Goal: Task Accomplishment & Management: Manage account settings

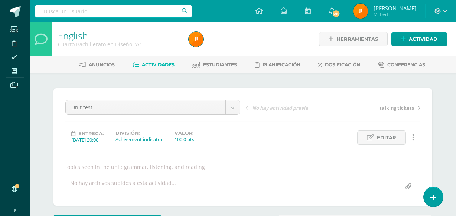
scroll to position [785, 0]
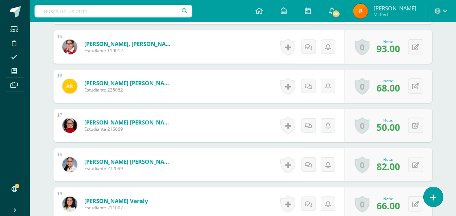
click at [13, 68] on icon at bounding box center [14, 71] width 5 height 6
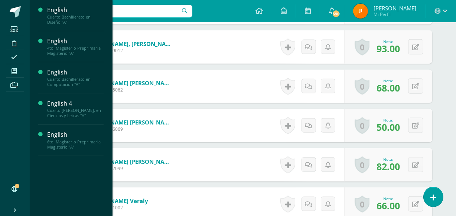
scroll to position [0, 0]
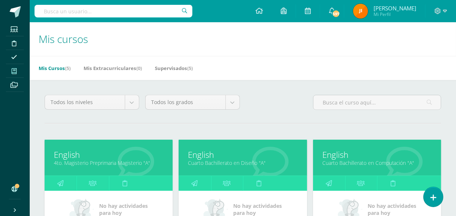
click at [0, 77] on li "Mis cursos" at bounding box center [15, 71] width 30 height 14
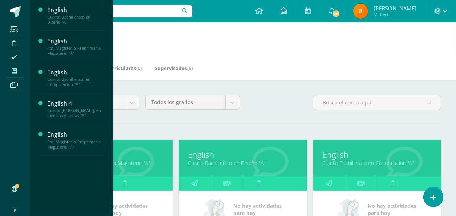
click at [371, 170] on div at bounding box center [403, 159] width 73 height 50
click at [352, 164] on link "Cuarto Bachillerato en Computación "A"" at bounding box center [376, 163] width 109 height 7
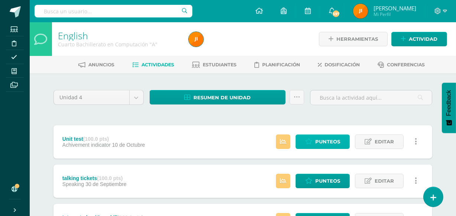
click at [317, 138] on span "Punteos" at bounding box center [327, 142] width 25 height 14
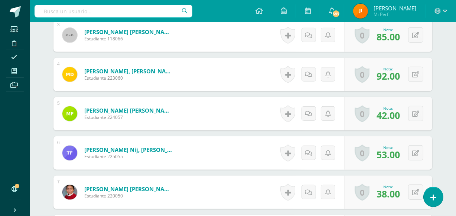
scroll to position [329, 0]
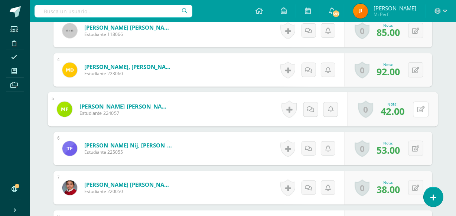
click at [417, 109] on icon at bounding box center [420, 109] width 7 height 6
type input "46"
click at [400, 109] on icon at bounding box center [400, 112] width 7 height 6
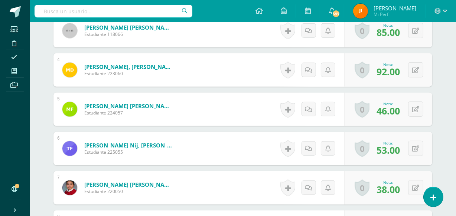
scroll to position [0, 0]
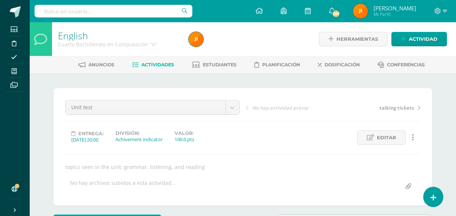
click at [214, 63] on span "Estudiantes" at bounding box center [220, 65] width 34 height 6
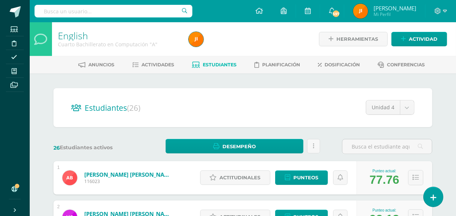
click at [156, 65] on span "Actividades" at bounding box center [158, 65] width 33 height 6
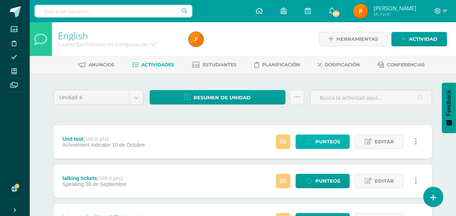
click at [319, 142] on span "Punteos" at bounding box center [327, 142] width 25 height 14
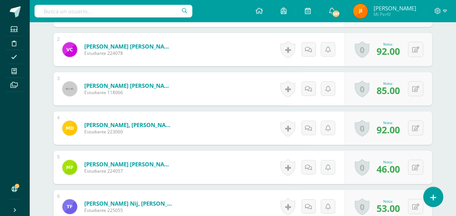
scroll to position [280, 0]
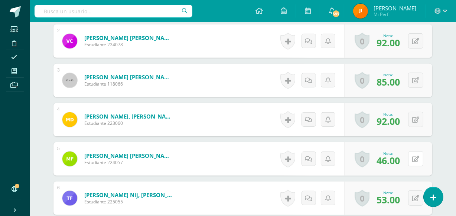
click at [414, 158] on icon at bounding box center [415, 159] width 7 height 6
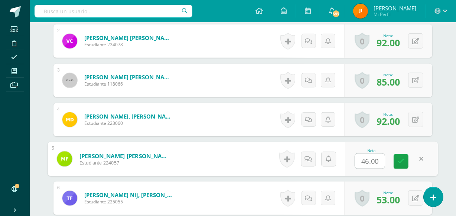
scroll to position [280, 0]
type input "50"
click at [402, 160] on icon at bounding box center [400, 161] width 7 height 6
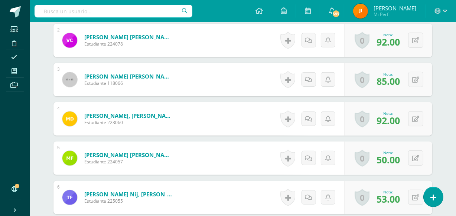
scroll to position [0, 0]
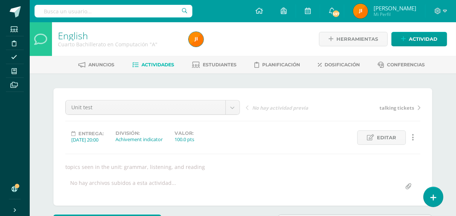
click at [212, 65] on span "Estudiantes" at bounding box center [220, 65] width 34 height 6
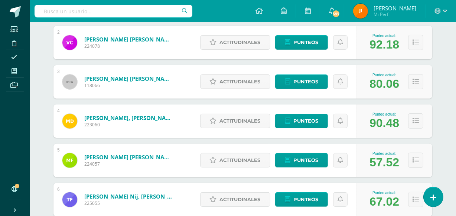
scroll to position [188, 0]
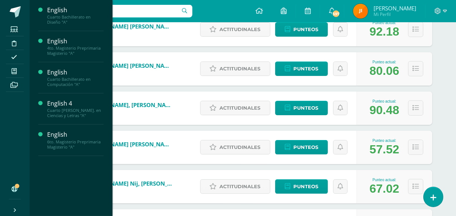
click at [63, 36] on span "Actividades" at bounding box center [69, 35] width 29 height 7
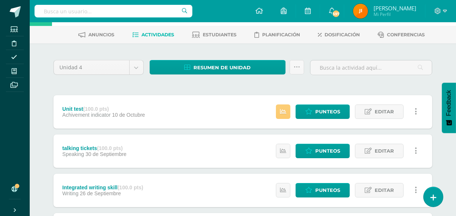
scroll to position [31, 0]
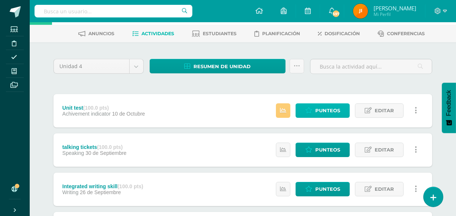
click at [322, 108] on span "Punteos" at bounding box center [327, 111] width 25 height 14
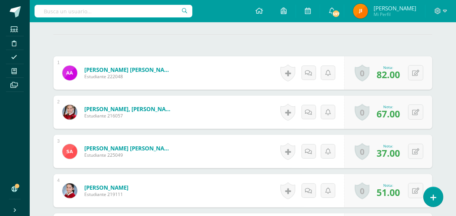
scroll to position [209, 0]
click at [415, 151] on button at bounding box center [415, 151] width 15 height 15
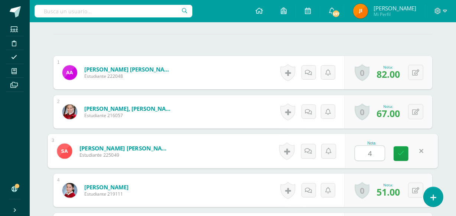
type input "43"
click at [401, 152] on icon at bounding box center [400, 154] width 7 height 6
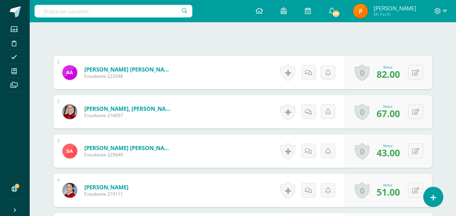
scroll to position [0, 0]
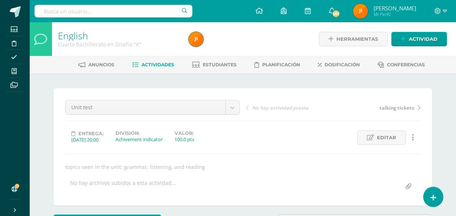
click at [222, 63] on span "Estudiantes" at bounding box center [220, 65] width 34 height 6
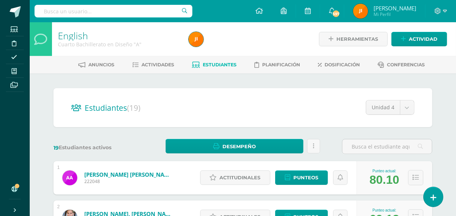
click at [151, 62] on span "Actividades" at bounding box center [158, 65] width 33 height 6
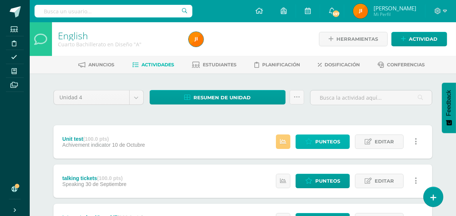
click at [326, 142] on span "Punteos" at bounding box center [327, 142] width 25 height 14
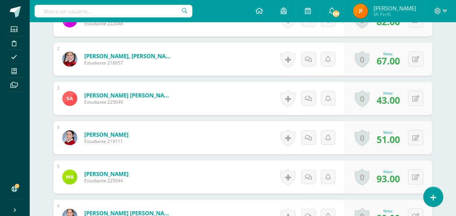
scroll to position [262, 0]
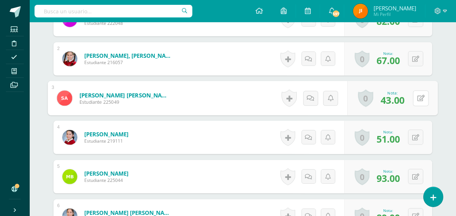
click at [413, 99] on button at bounding box center [421, 99] width 16 height 16
type input "45"
click at [400, 101] on icon at bounding box center [400, 101] width 7 height 6
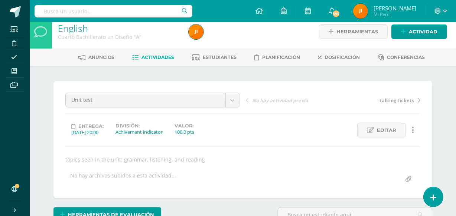
scroll to position [0, 0]
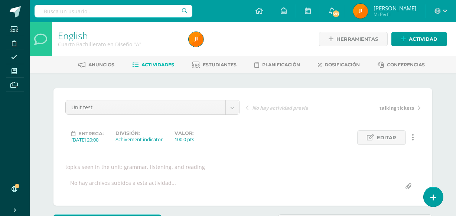
click at [214, 66] on span "Estudiantes" at bounding box center [220, 65] width 34 height 6
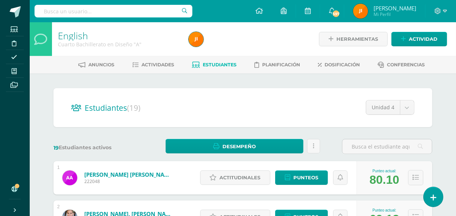
click at [158, 62] on span "Actividades" at bounding box center [158, 65] width 33 height 6
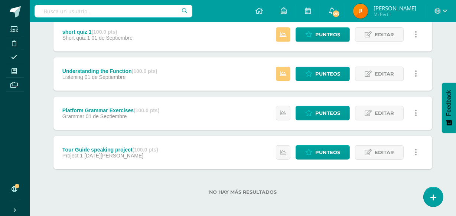
scroll to position [542, 0]
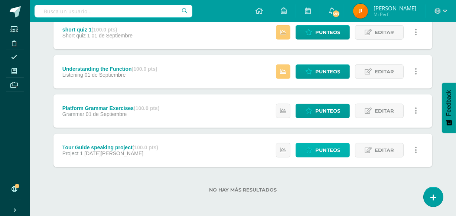
click at [324, 149] on span "Punteos" at bounding box center [327, 151] width 25 height 14
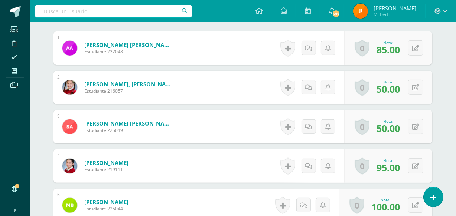
scroll to position [234, 0]
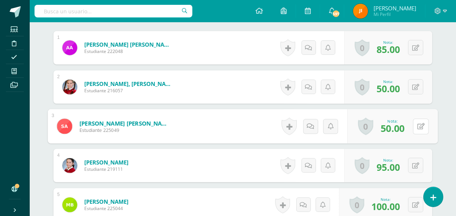
click at [416, 127] on button at bounding box center [421, 127] width 16 height 16
type input "55"
click at [401, 124] on link at bounding box center [400, 129] width 15 height 15
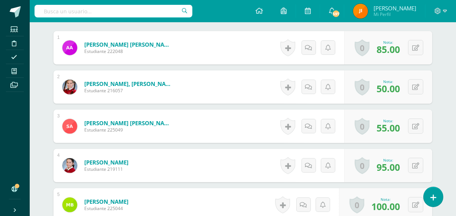
scroll to position [0, 0]
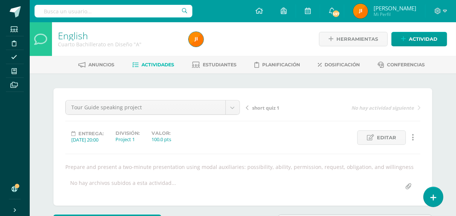
click at [215, 63] on span "Estudiantes" at bounding box center [220, 65] width 34 height 6
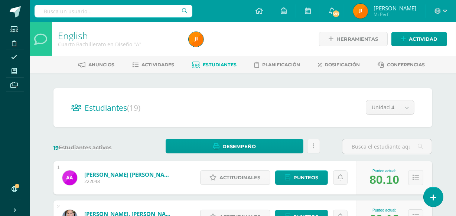
click at [153, 64] on span "Actividades" at bounding box center [158, 65] width 33 height 6
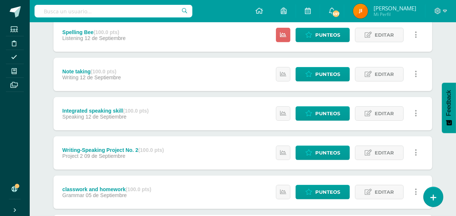
scroll to position [542, 0]
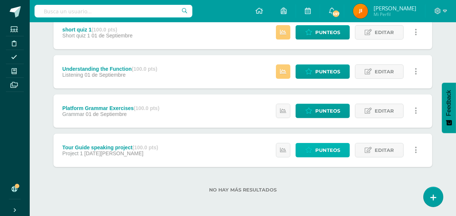
click at [324, 147] on span "Punteos" at bounding box center [327, 151] width 25 height 14
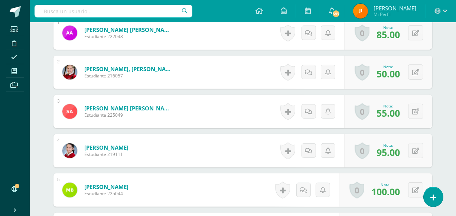
scroll to position [261, 0]
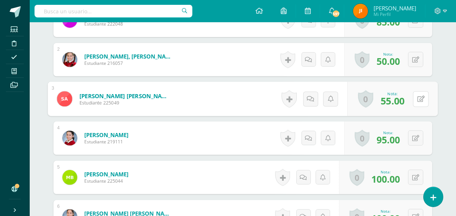
click at [414, 100] on button at bounding box center [421, 99] width 16 height 16
type input "60"
click at [401, 103] on icon at bounding box center [400, 101] width 7 height 6
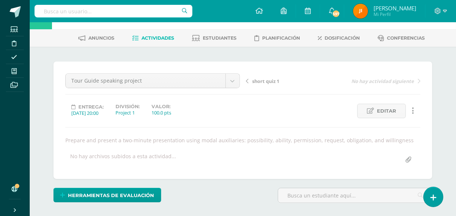
scroll to position [0, 0]
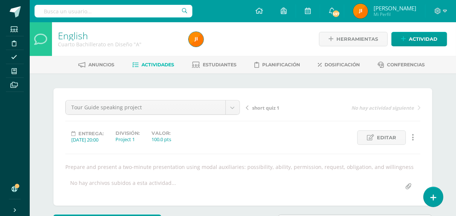
click at [214, 64] on span "Estudiantes" at bounding box center [220, 65] width 34 height 6
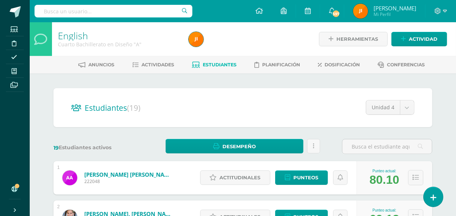
click at [154, 65] on span "Actividades" at bounding box center [158, 65] width 33 height 6
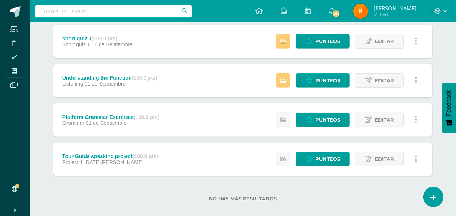
scroll to position [542, 0]
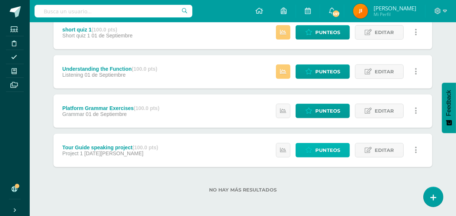
click at [318, 151] on span "Punteos" at bounding box center [327, 151] width 25 height 14
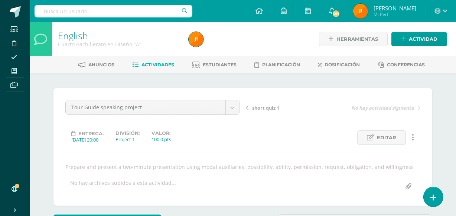
click at [216, 63] on span "Estudiantes" at bounding box center [220, 65] width 34 height 6
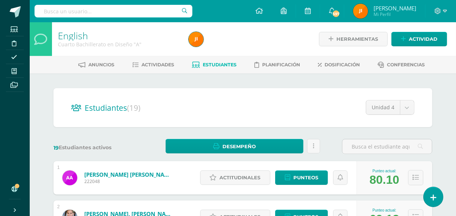
click at [154, 65] on span "Actividades" at bounding box center [158, 65] width 33 height 6
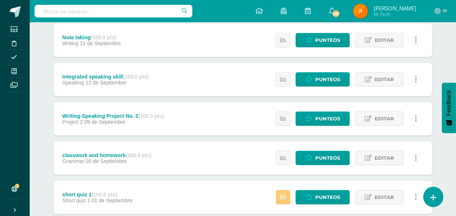
scroll to position [378, 0]
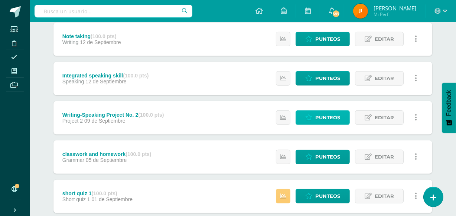
click at [322, 117] on span "Punteos" at bounding box center [327, 118] width 25 height 14
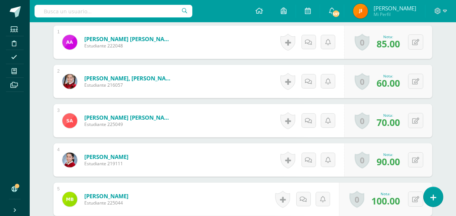
scroll to position [243, 0]
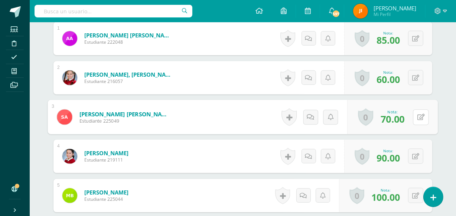
click at [416, 116] on button at bounding box center [421, 117] width 16 height 16
type input "75"
click at [403, 118] on icon at bounding box center [400, 120] width 7 height 6
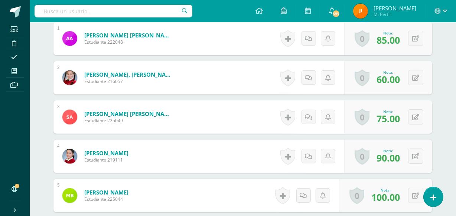
scroll to position [0, 0]
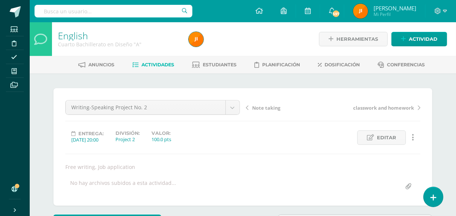
click at [214, 63] on span "Estudiantes" at bounding box center [220, 65] width 34 height 6
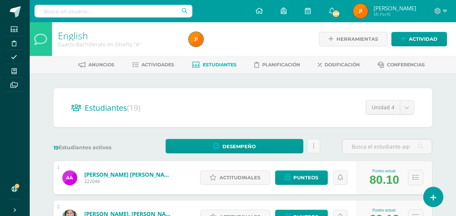
click at [152, 63] on span "Actividades" at bounding box center [158, 65] width 33 height 6
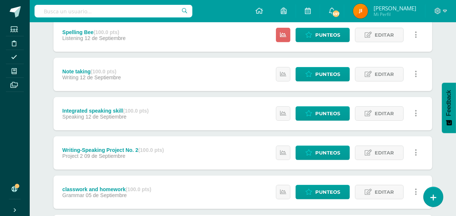
scroll to position [542, 0]
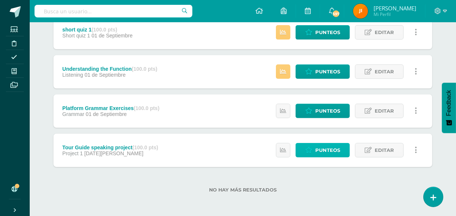
click at [321, 147] on span "Punteos" at bounding box center [327, 151] width 25 height 14
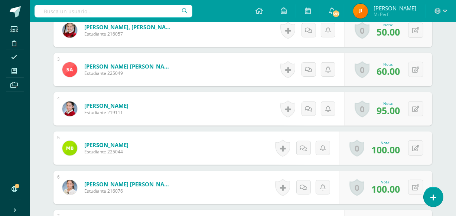
scroll to position [283, 0]
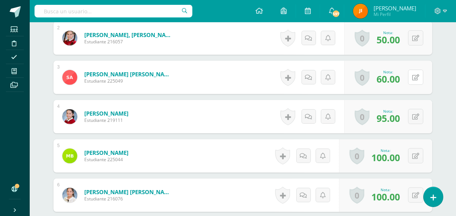
click at [416, 73] on button at bounding box center [415, 77] width 15 height 15
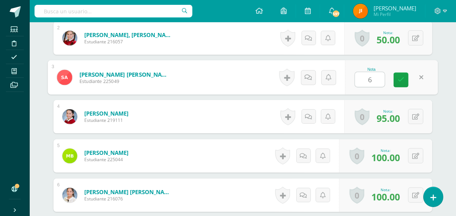
type input "65"
click at [401, 78] on icon at bounding box center [400, 80] width 7 height 6
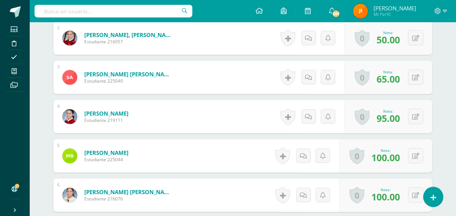
scroll to position [0, 0]
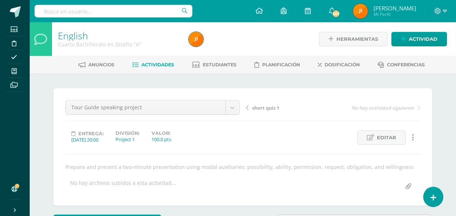
click at [212, 63] on span "Estudiantes" at bounding box center [220, 65] width 34 height 6
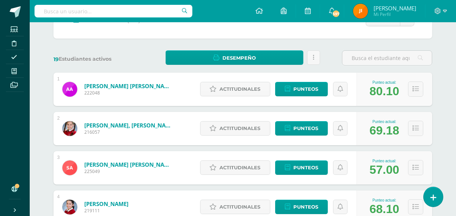
scroll to position [89, 0]
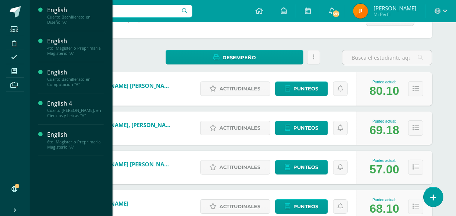
click at [66, 129] on span "Actividades" at bounding box center [69, 128] width 29 height 7
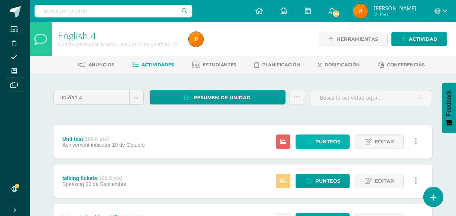
click at [322, 142] on span "Punteos" at bounding box center [327, 142] width 25 height 14
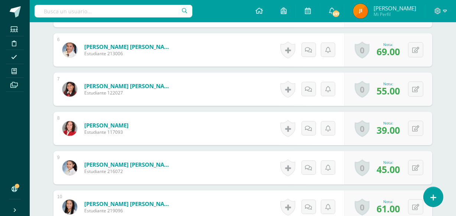
scroll to position [429, 0]
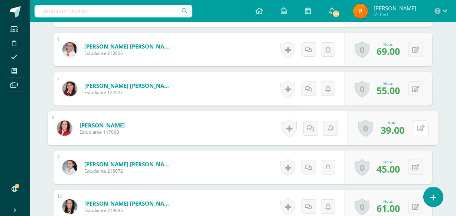
click at [415, 125] on button at bounding box center [421, 129] width 16 height 16
type input "45"
click at [401, 129] on icon at bounding box center [400, 130] width 7 height 6
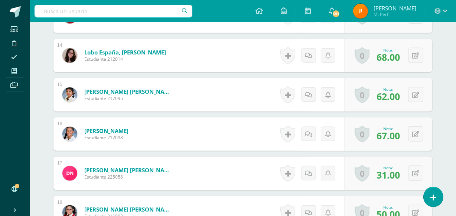
scroll to position [747, 0]
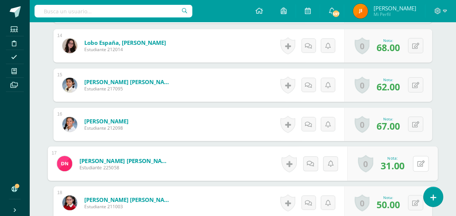
click at [415, 161] on button at bounding box center [421, 164] width 16 height 16
type input "45"
click at [401, 163] on icon at bounding box center [400, 166] width 7 height 6
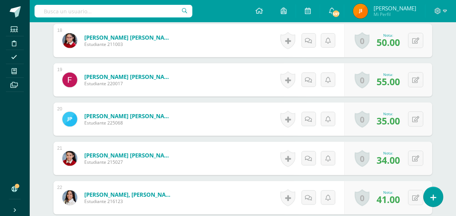
scroll to position [943, 0]
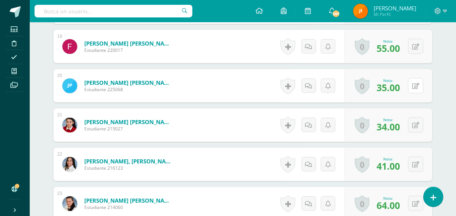
click at [413, 86] on button at bounding box center [415, 85] width 15 height 15
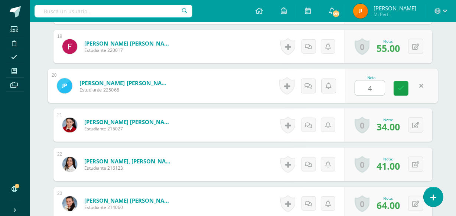
type input "47"
click at [401, 87] on icon at bounding box center [400, 88] width 7 height 6
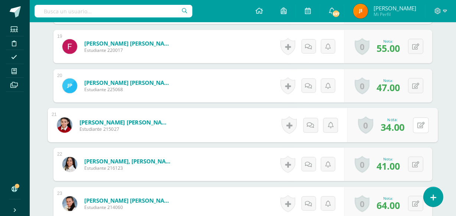
click at [416, 124] on button at bounding box center [421, 126] width 16 height 16
type input "42"
click at [400, 125] on icon at bounding box center [400, 128] width 7 height 6
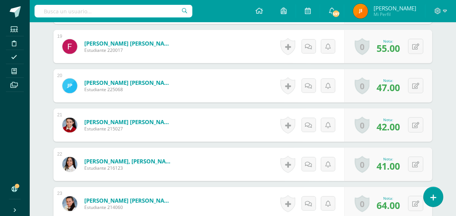
scroll to position [0, 0]
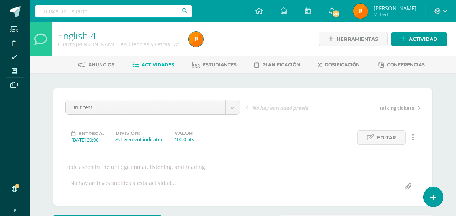
click at [214, 63] on span "Estudiantes" at bounding box center [220, 65] width 34 height 6
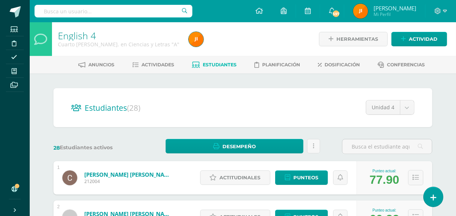
click at [155, 66] on span "Actividades" at bounding box center [158, 65] width 33 height 6
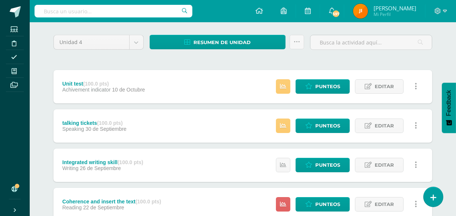
scroll to position [9, 0]
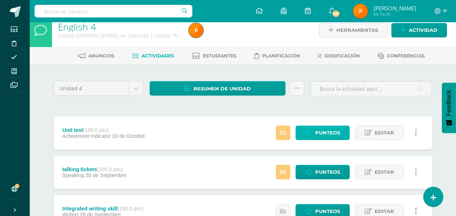
click at [325, 133] on span "Punteos" at bounding box center [327, 133] width 25 height 14
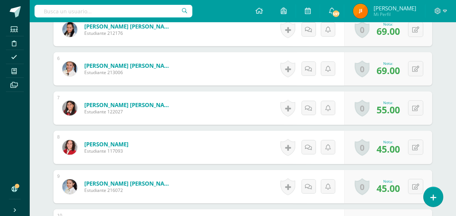
scroll to position [410, 0]
click at [415, 147] on button at bounding box center [415, 147] width 15 height 15
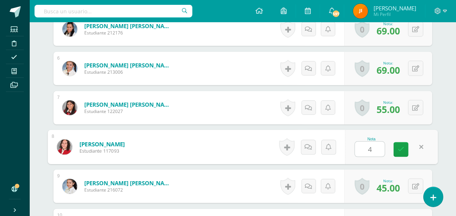
type input "43"
click at [402, 148] on icon at bounding box center [400, 150] width 7 height 6
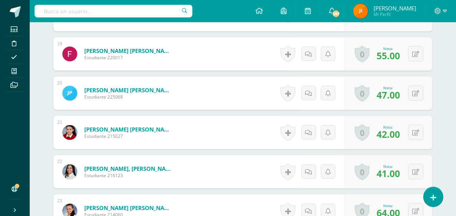
scroll to position [938, 0]
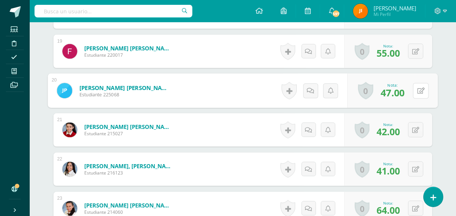
click at [416, 88] on button at bounding box center [421, 91] width 16 height 16
type input "45"
click at [400, 88] on link at bounding box center [400, 93] width 15 height 15
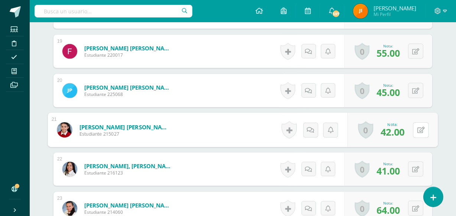
click at [416, 129] on button at bounding box center [421, 130] width 16 height 16
type input "40"
click at [403, 129] on icon at bounding box center [400, 132] width 7 height 6
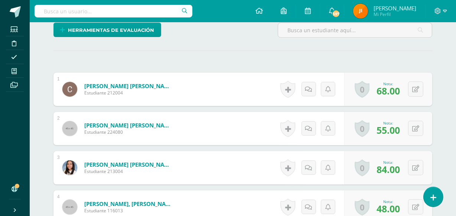
scroll to position [0, 0]
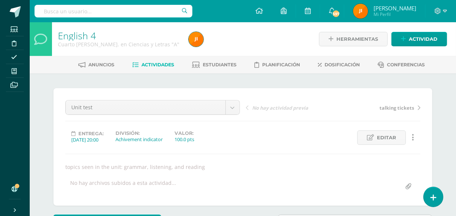
click at [219, 65] on span "Estudiantes" at bounding box center [220, 65] width 34 height 6
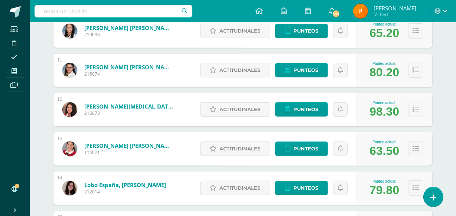
scroll to position [35, 0]
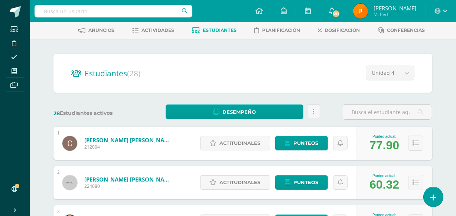
click at [155, 30] on span "Actividades" at bounding box center [158, 30] width 33 height 6
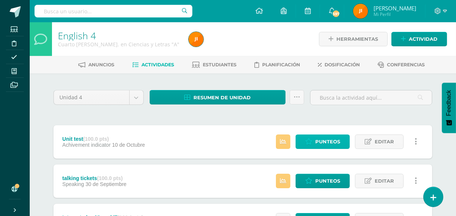
click at [316, 138] on span "Punteos" at bounding box center [327, 142] width 25 height 14
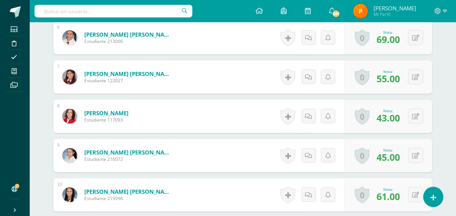
scroll to position [443, 0]
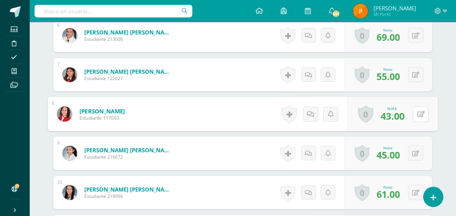
click at [416, 114] on button at bounding box center [421, 114] width 16 height 16
type input "41"
click at [400, 117] on icon at bounding box center [400, 117] width 7 height 6
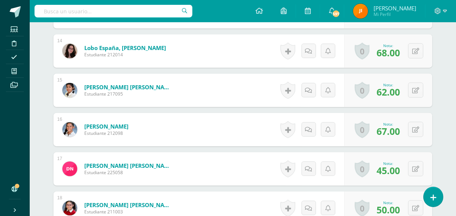
scroll to position [739, 0]
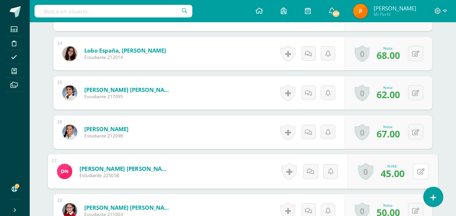
click at [414, 171] on button at bounding box center [421, 172] width 16 height 16
type input "43"
click at [403, 171] on icon at bounding box center [400, 174] width 7 height 6
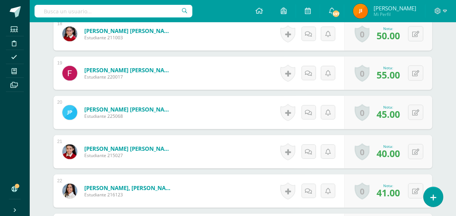
scroll to position [918, 0]
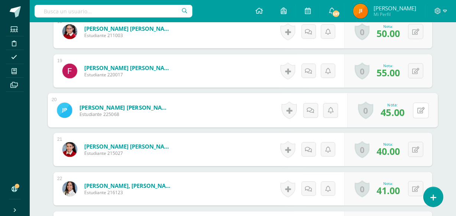
click at [414, 109] on button at bounding box center [421, 111] width 16 height 16
type input "43"
click at [401, 111] on icon at bounding box center [400, 113] width 7 height 6
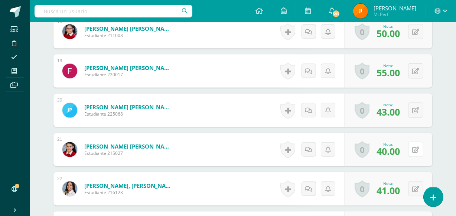
click at [416, 148] on button at bounding box center [415, 149] width 15 height 15
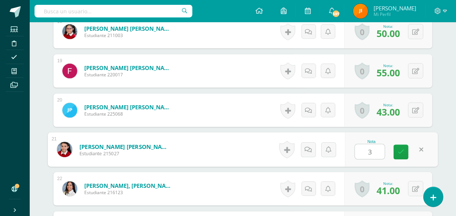
type input "38"
click at [401, 152] on icon at bounding box center [400, 152] width 7 height 6
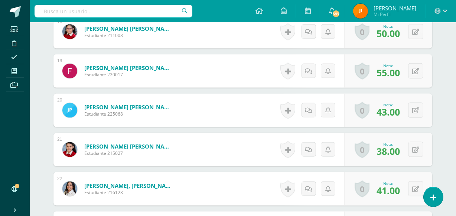
scroll to position [0, 0]
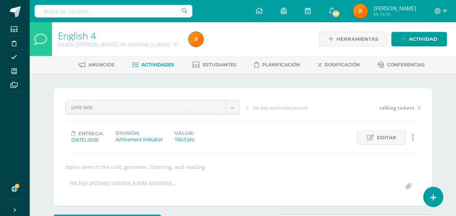
click at [212, 63] on span "Estudiantes" at bounding box center [220, 65] width 34 height 6
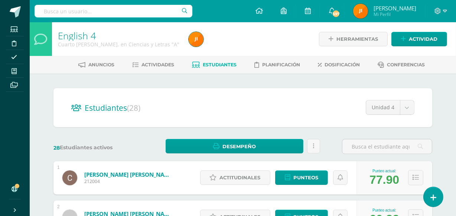
click at [155, 64] on span "Actividades" at bounding box center [158, 65] width 33 height 6
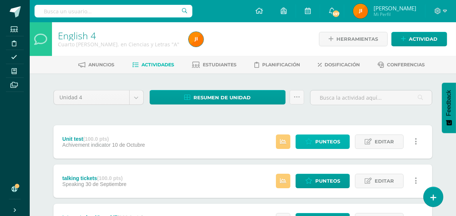
click at [315, 140] on link "Punteos" at bounding box center [322, 142] width 54 height 14
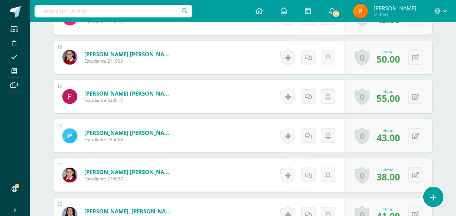
scroll to position [895, 0]
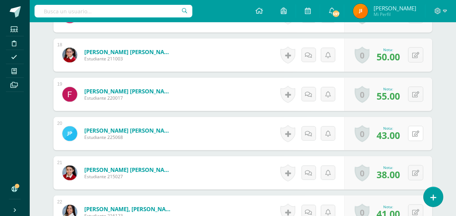
click at [415, 132] on button at bounding box center [415, 133] width 15 height 15
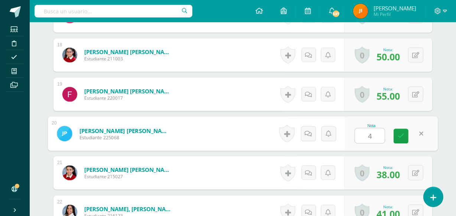
type input "41"
click at [400, 134] on icon at bounding box center [400, 136] width 7 height 6
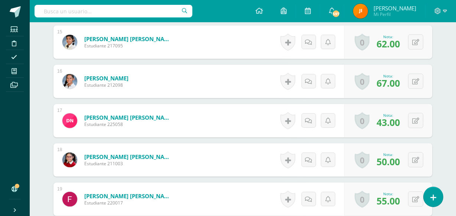
scroll to position [0, 0]
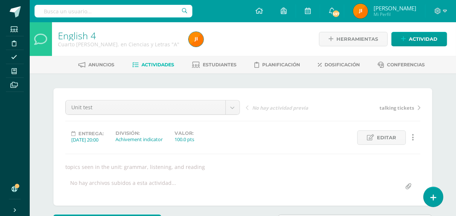
click at [218, 64] on span "Estudiantes" at bounding box center [220, 65] width 34 height 6
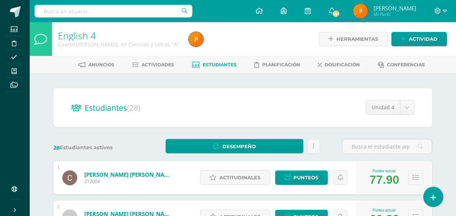
click at [157, 66] on span "Actividades" at bounding box center [158, 65] width 33 height 6
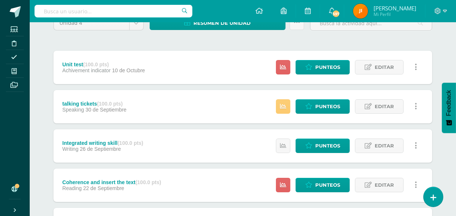
scroll to position [71, 0]
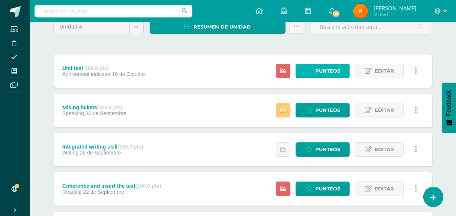
click at [317, 71] on span "Punteos" at bounding box center [327, 71] width 25 height 14
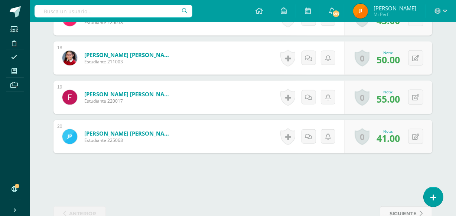
scroll to position [896, 0]
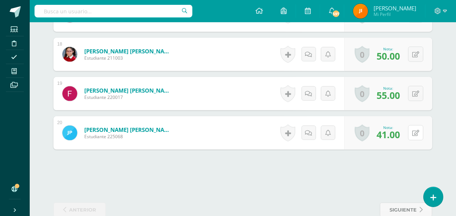
click at [415, 132] on button at bounding box center [415, 132] width 15 height 15
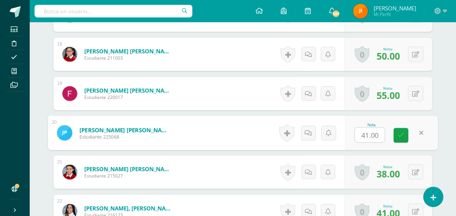
scroll to position [896, 0]
type input "4"
type input "3"
type input "40"
click at [399, 134] on icon at bounding box center [400, 135] width 7 height 6
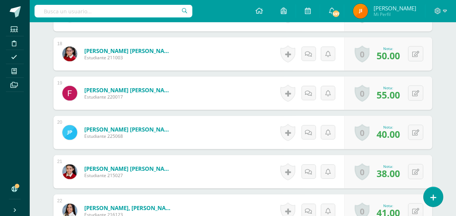
scroll to position [0, 0]
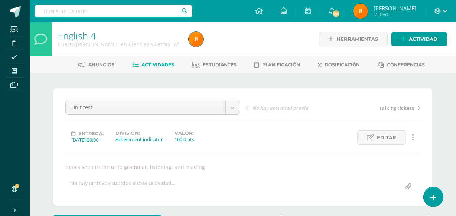
click at [217, 62] on span "Estudiantes" at bounding box center [220, 65] width 34 height 6
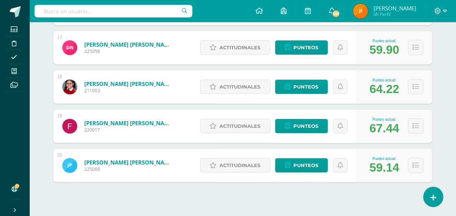
scroll to position [756, 0]
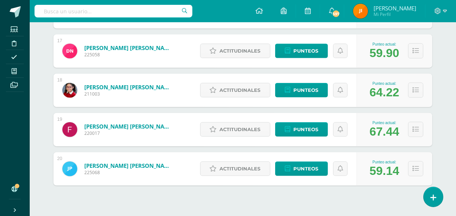
click at [156, 65] on div "Nufio Quiñonez, Dulce Andrea 225058" at bounding box center [117, 51] width 129 height 33
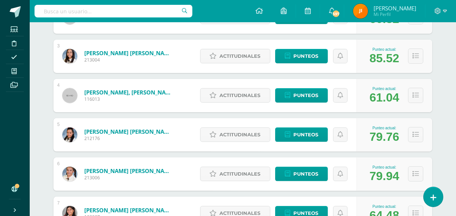
scroll to position [0, 0]
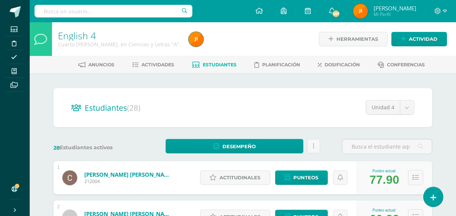
click at [154, 63] on span "Actividades" at bounding box center [158, 65] width 33 height 6
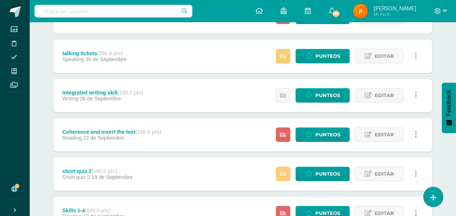
scroll to position [31, 0]
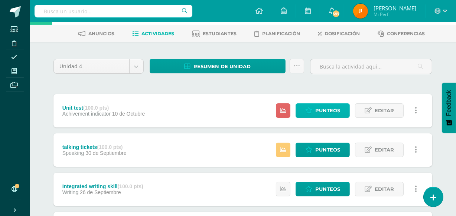
click at [316, 111] on span "Punteos" at bounding box center [327, 111] width 25 height 14
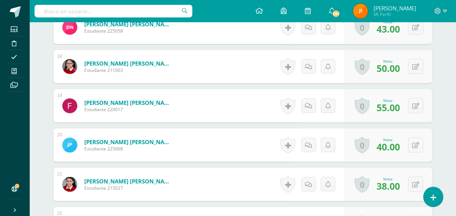
scroll to position [898, 0]
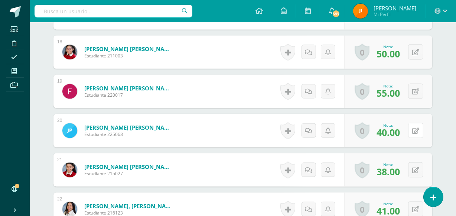
click at [415, 128] on button at bounding box center [415, 130] width 15 height 15
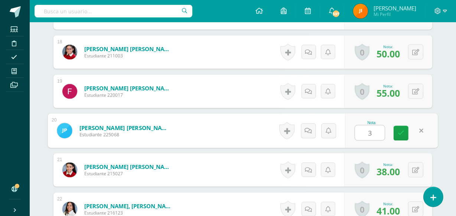
type input "38"
click at [401, 130] on icon at bounding box center [400, 133] width 7 height 6
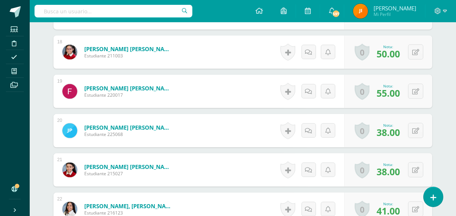
scroll to position [0, 0]
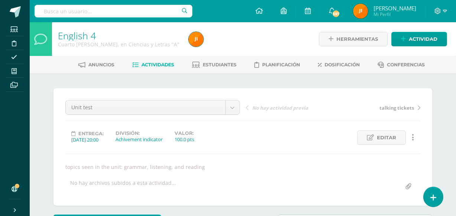
click at [216, 63] on span "Estudiantes" at bounding box center [220, 65] width 34 height 6
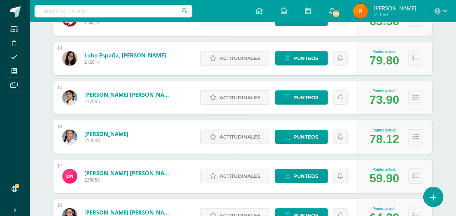
scroll to position [204, 0]
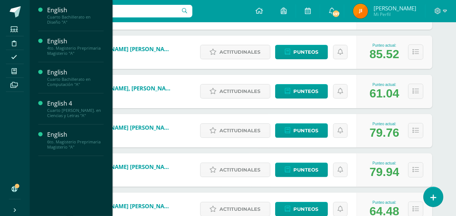
click at [71, 80] on span "Estudiantes" at bounding box center [71, 80] width 29 height 7
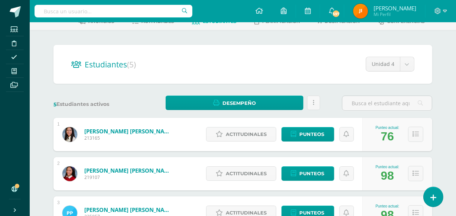
scroll to position [24, 0]
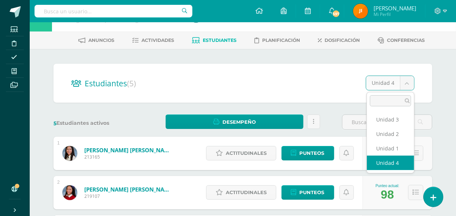
click at [406, 84] on body "Estudiantes Disciplina Asistencia Mis cursos Archivos Soporte Ayuda Reportar un…" at bounding box center [228, 176] width 456 height 401
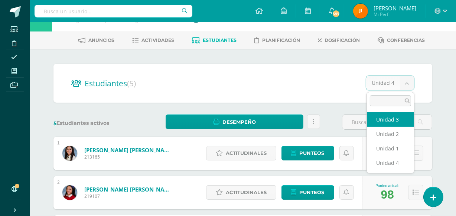
select select "/dashboard/teacher/section/2779/students/?unit=173845"
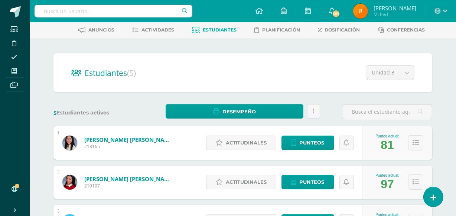
scroll to position [33, 0]
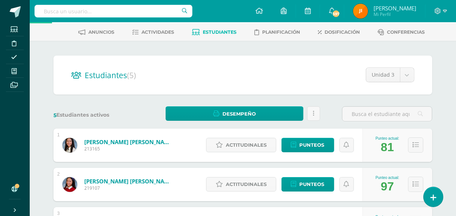
click at [403, 69] on body "Estudiantes Disciplina Asistencia Mis cursos Archivos Soporte Ayuda Reportar un…" at bounding box center [228, 167] width 456 height 401
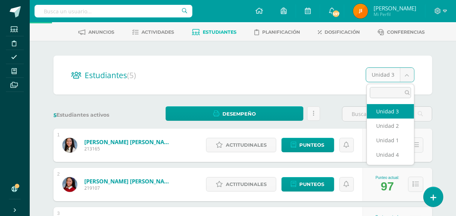
select select "/dashboard/teacher/section/2779/students/?unit=173844"
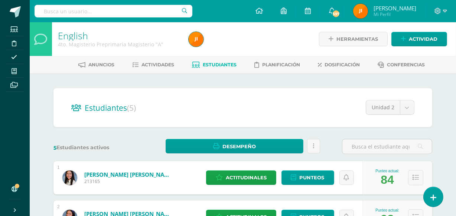
click at [406, 101] on body "Estudiantes Disciplina Asistencia Mis cursos Archivos Soporte Ayuda Reportar un…" at bounding box center [228, 200] width 456 height 401
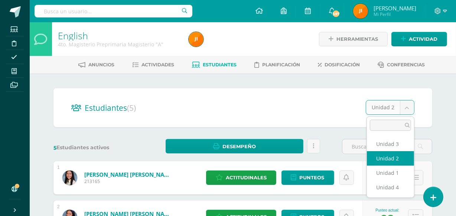
select select "/dashboard/teacher/section/2779/students/?unit=173841"
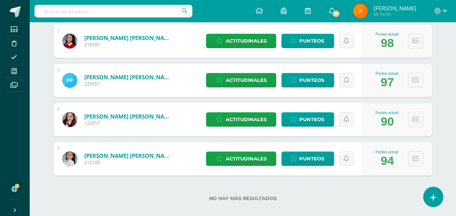
scroll to position [178, 0]
